Goal: Find specific page/section: Find specific page/section

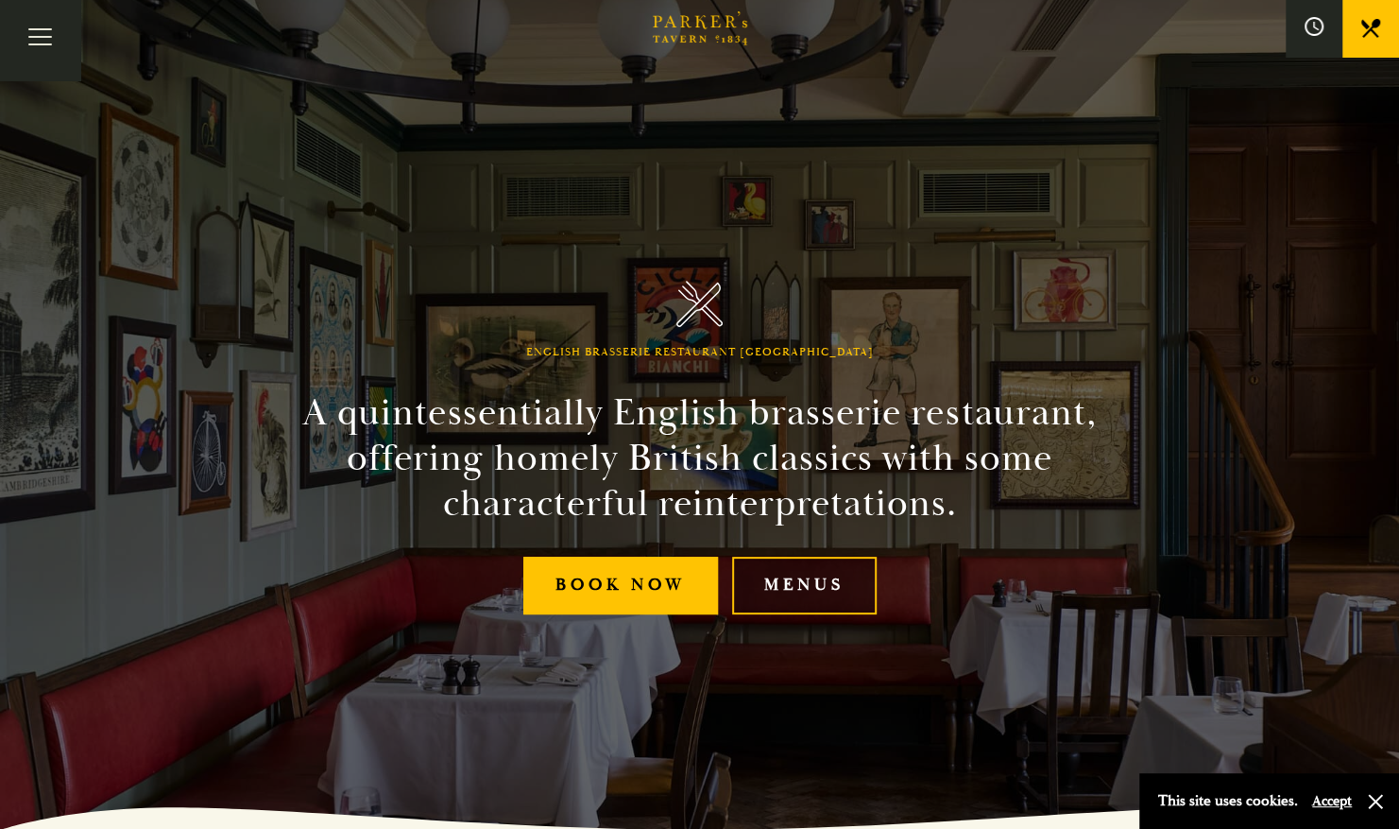
click at [813, 585] on link "Menus" at bounding box center [804, 585] width 145 height 58
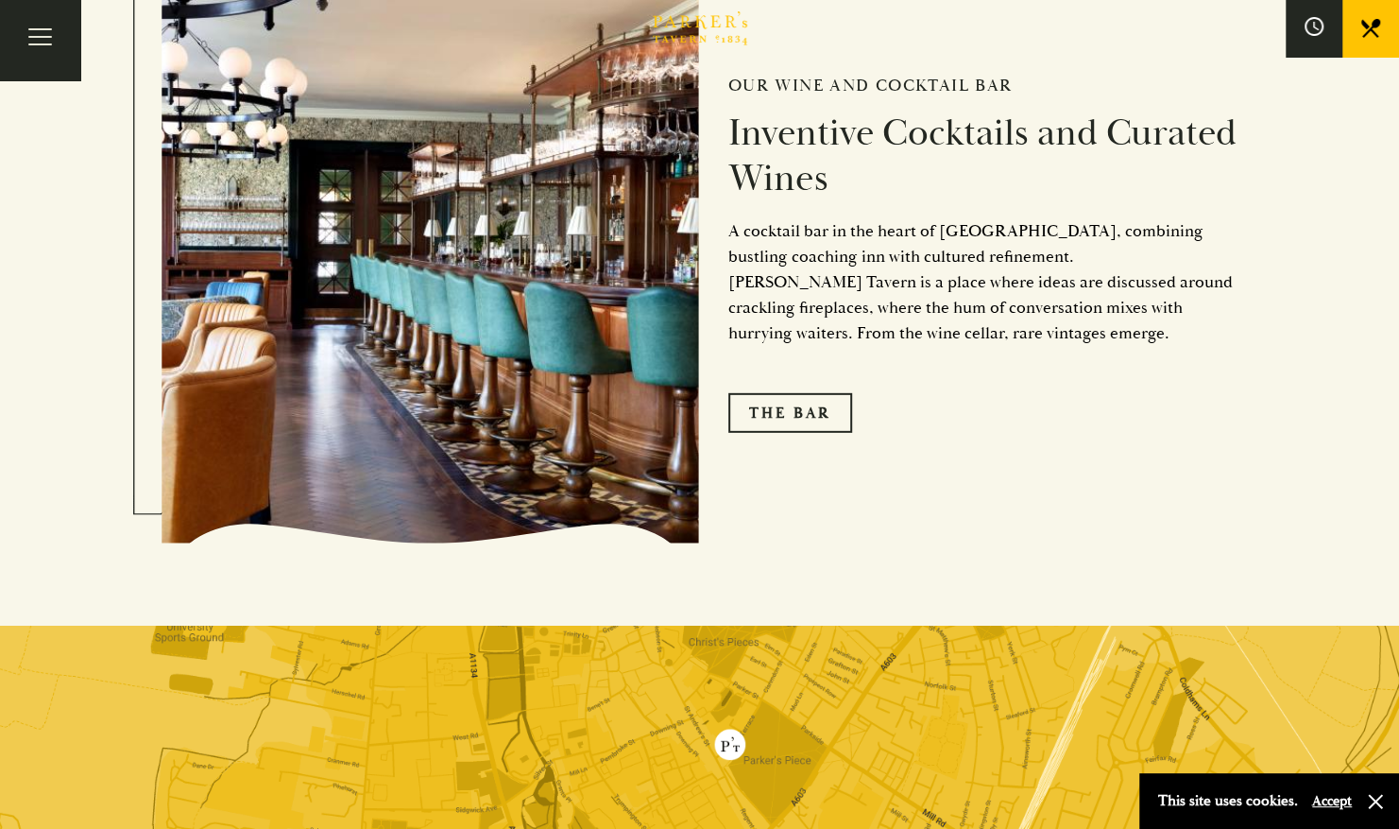
scroll to position [3110, 0]
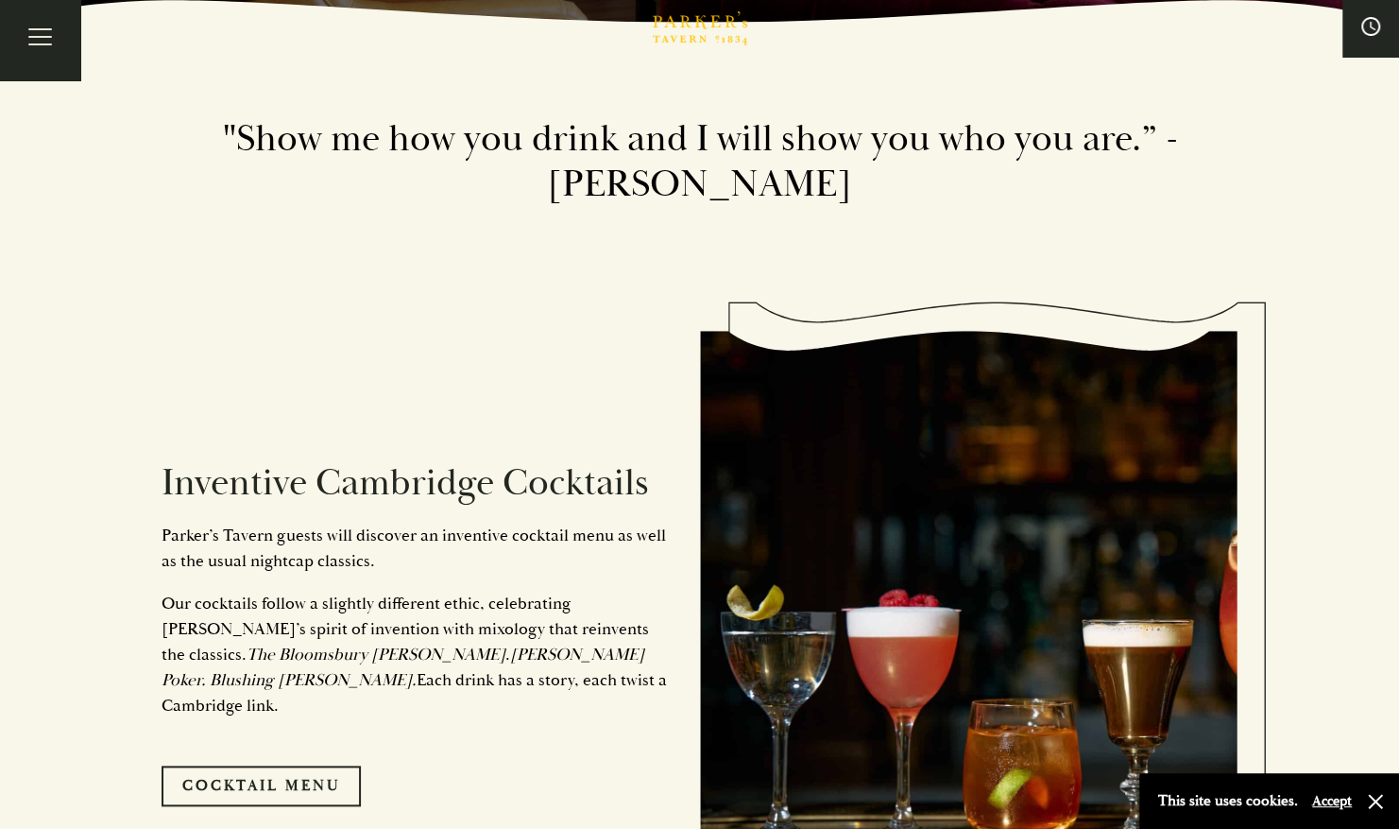
scroll to position [801, 0]
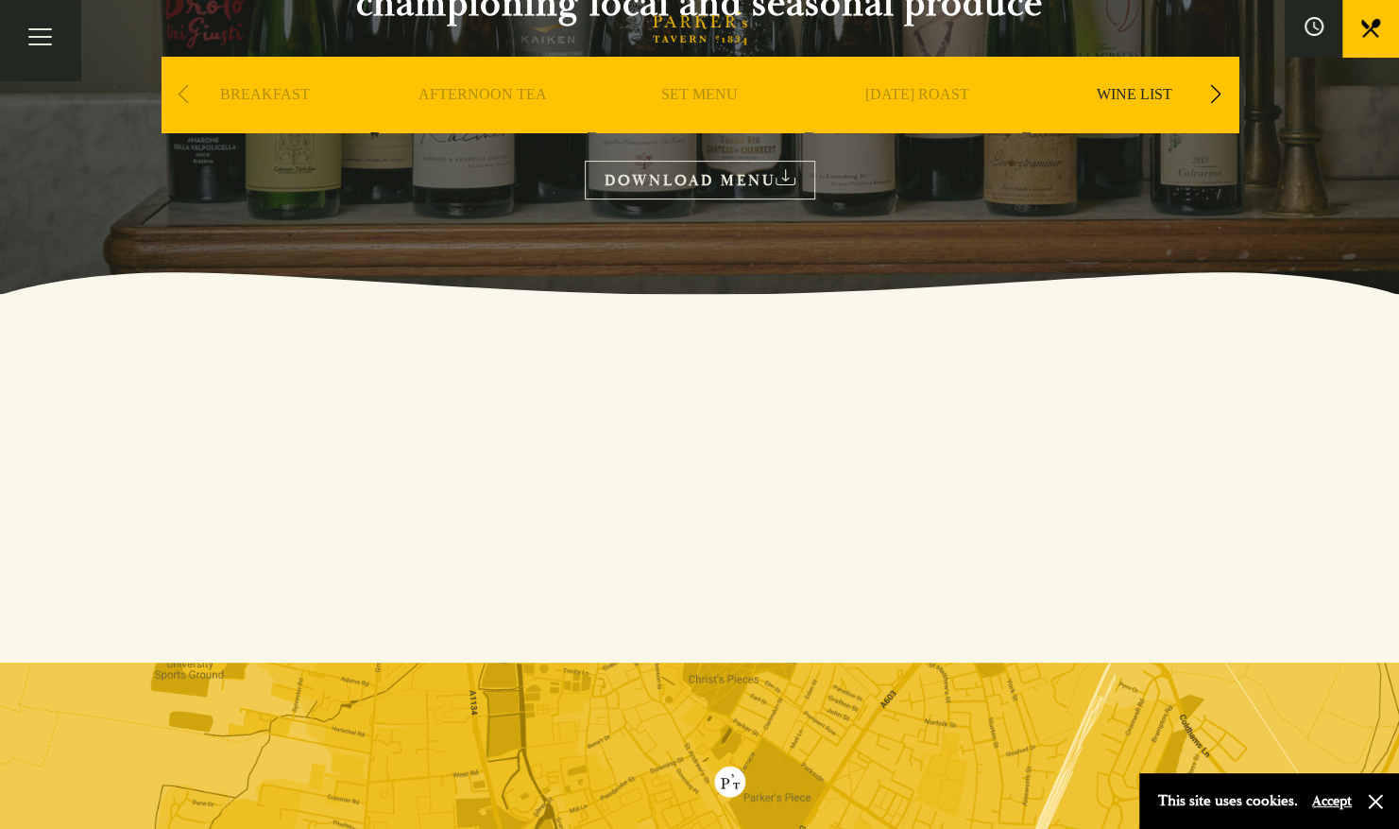
scroll to position [264, 0]
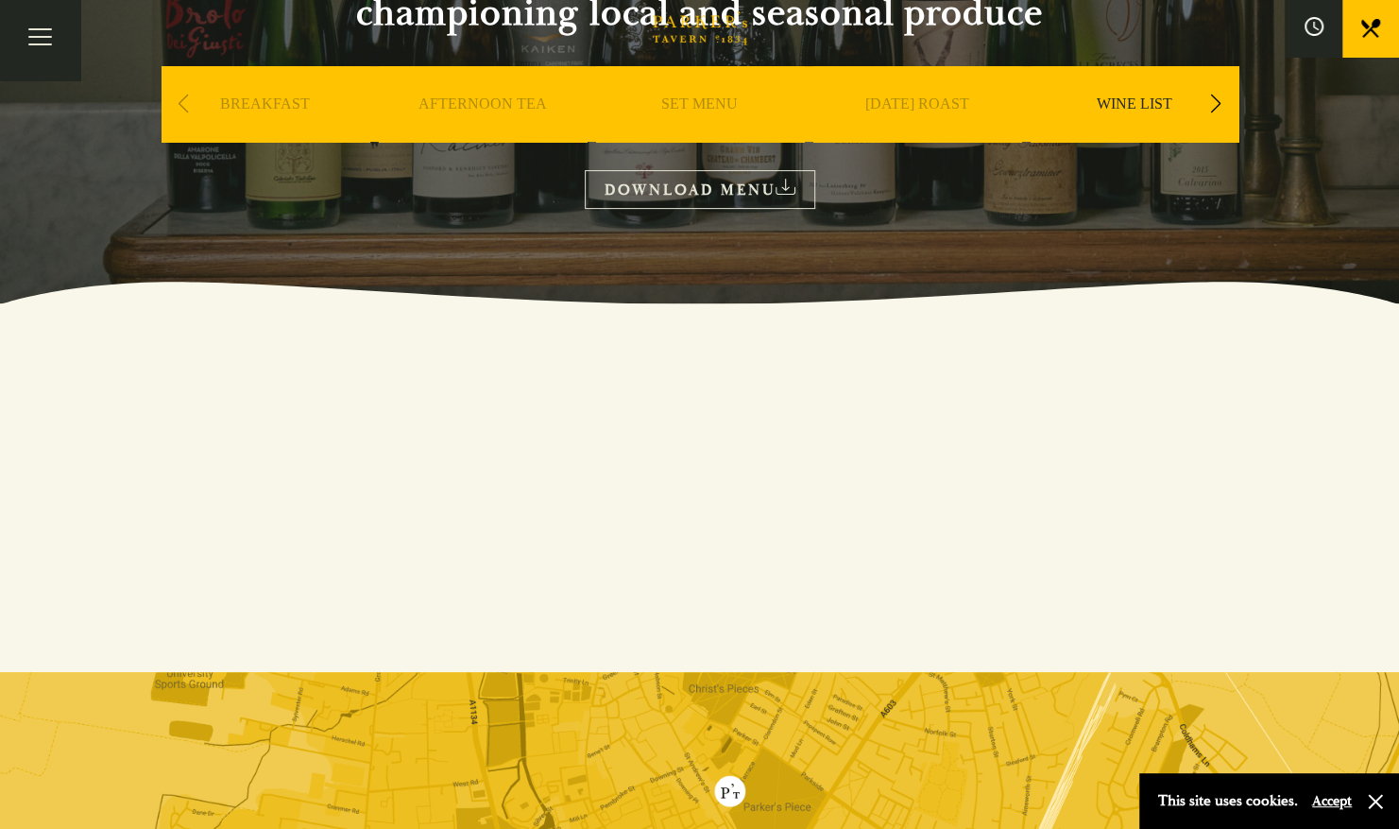
click at [786, 192] on icon at bounding box center [786, 187] width 20 height 16
